Goal: Task Accomplishment & Management: Manage account settings

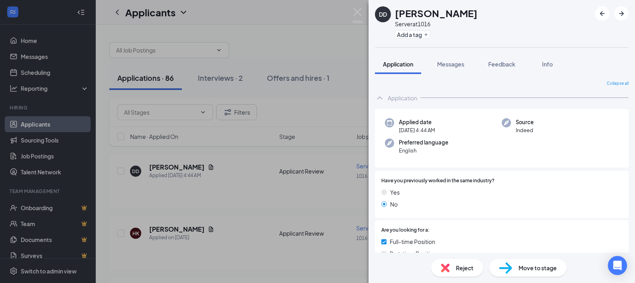
click at [458, 269] on span "Reject" at bounding box center [465, 268] width 18 height 9
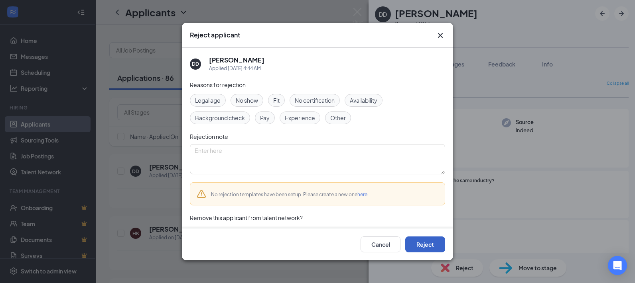
click at [423, 245] on button "Reject" at bounding box center [425, 245] width 40 height 16
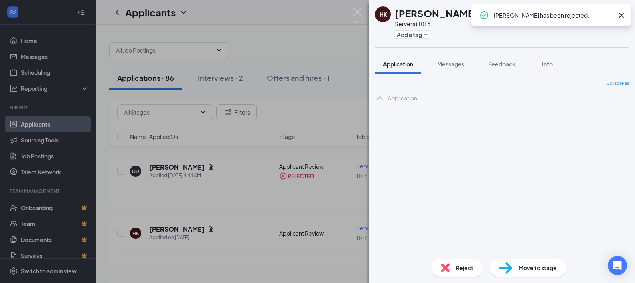
click at [318, 50] on div "HK [PERSON_NAME] Server at 1016 Add a tag Application Messages Feedback Info Co…" at bounding box center [317, 141] width 635 height 283
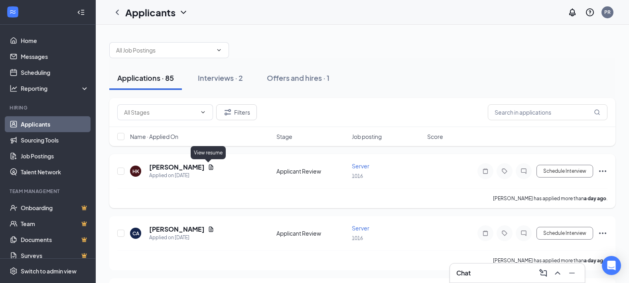
click at [208, 167] on icon "Document" at bounding box center [211, 167] width 6 height 6
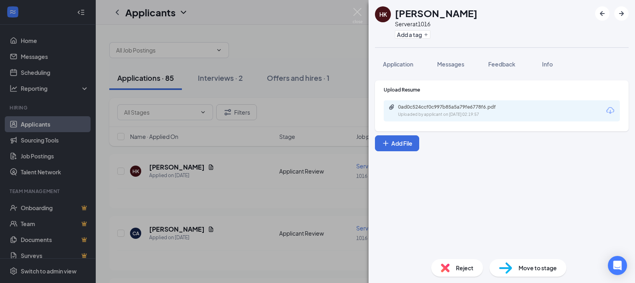
click at [287, 49] on div "HK [PERSON_NAME] Server at 1016 Add a tag Application Messages Feedback Info Up…" at bounding box center [317, 141] width 635 height 283
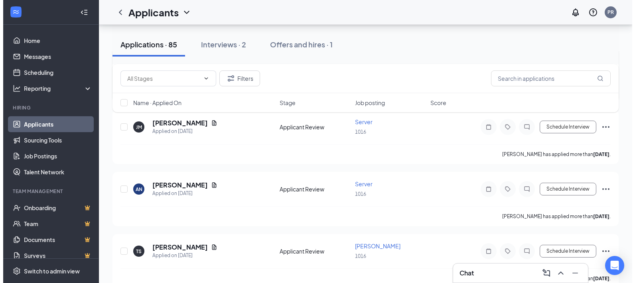
scroll to position [239, 0]
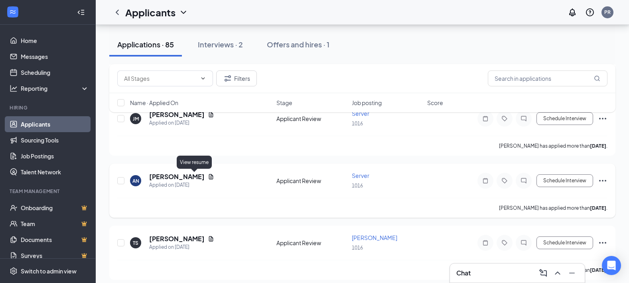
click at [208, 177] on icon "Document" at bounding box center [211, 177] width 6 height 6
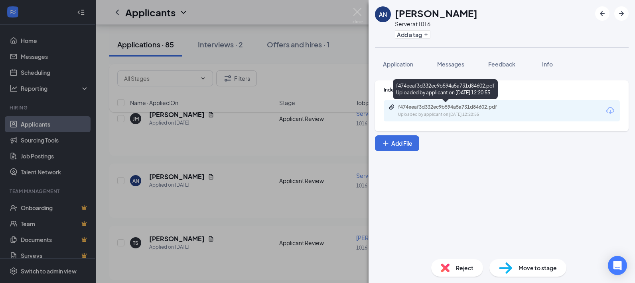
click at [413, 108] on div "f474eeaf3d332ec9b594a5a731d84602.pdf" at bounding box center [454, 107] width 112 height 6
